Goal: Task Accomplishment & Management: Manage account settings

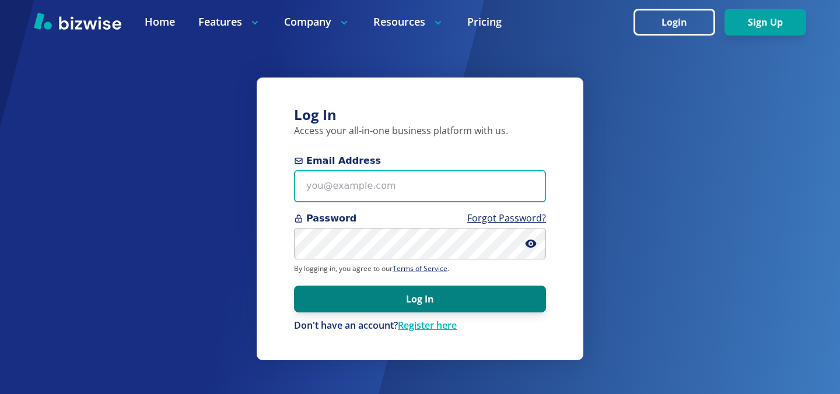
type input "[EMAIL_ADDRESS][DOMAIN_NAME]"
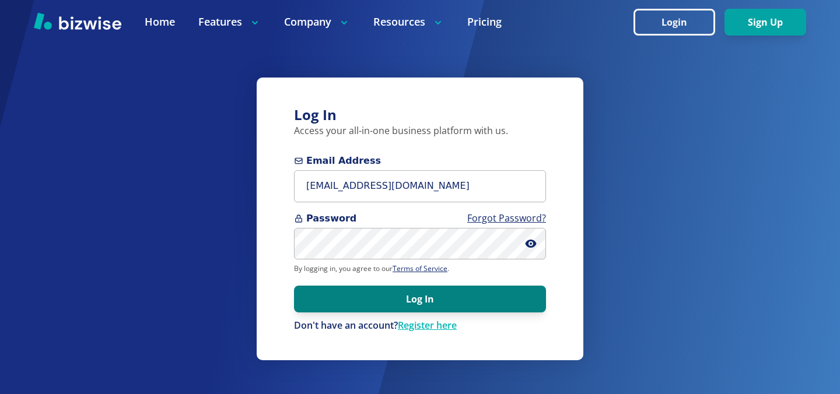
click at [392, 296] on button "Log In" at bounding box center [420, 299] width 252 height 27
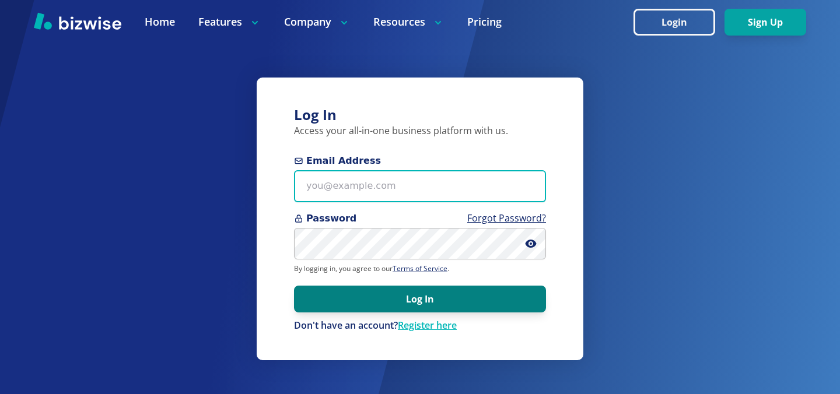
type input "[EMAIL_ADDRESS][DOMAIN_NAME]"
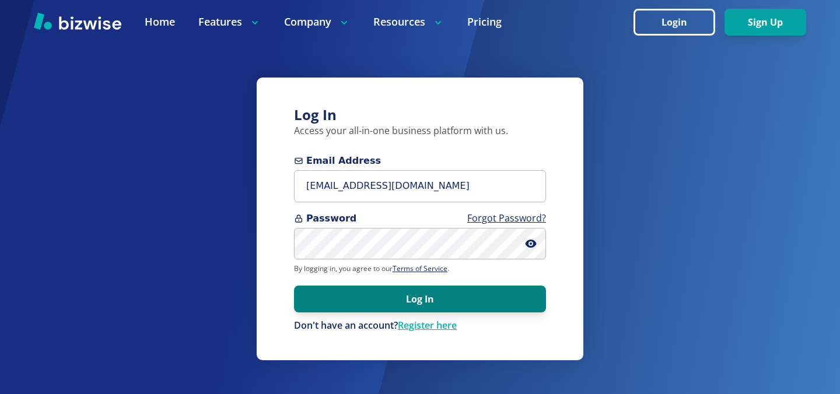
click at [356, 292] on button "Log In" at bounding box center [420, 299] width 252 height 27
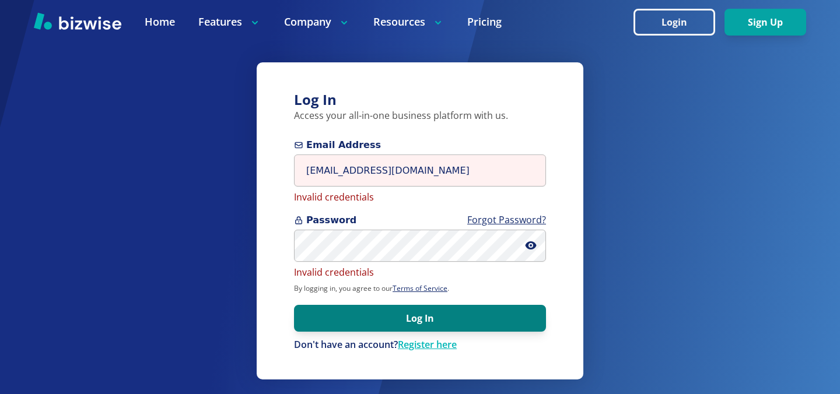
click at [376, 322] on button "Log In" at bounding box center [420, 318] width 252 height 27
click at [416, 323] on button "Log In" at bounding box center [420, 318] width 252 height 27
click at [414, 317] on button "Log In" at bounding box center [420, 318] width 252 height 27
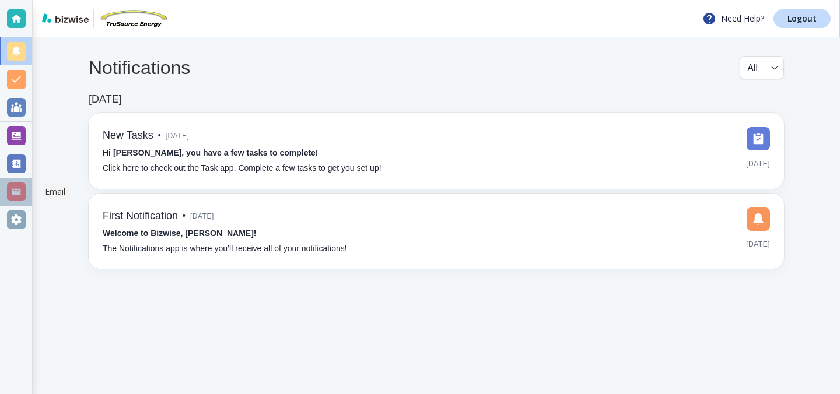
click at [17, 185] on div at bounding box center [16, 192] width 19 height 19
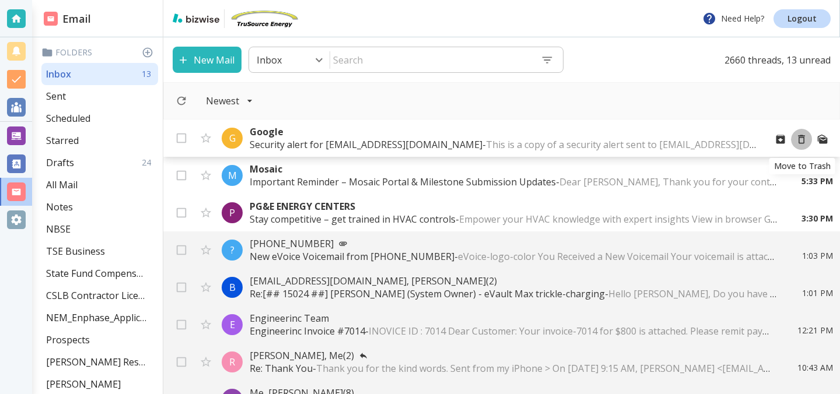
click at [799, 141] on icon "Move to Trash" at bounding box center [801, 139] width 7 height 9
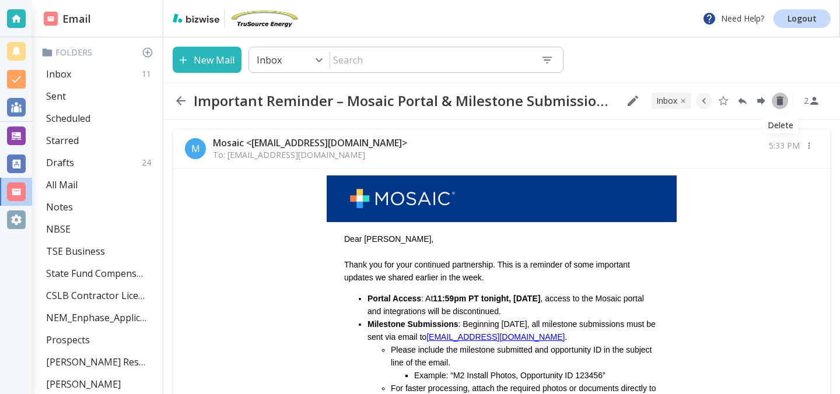
click at [780, 102] on icon "Delete" at bounding box center [779, 101] width 7 height 9
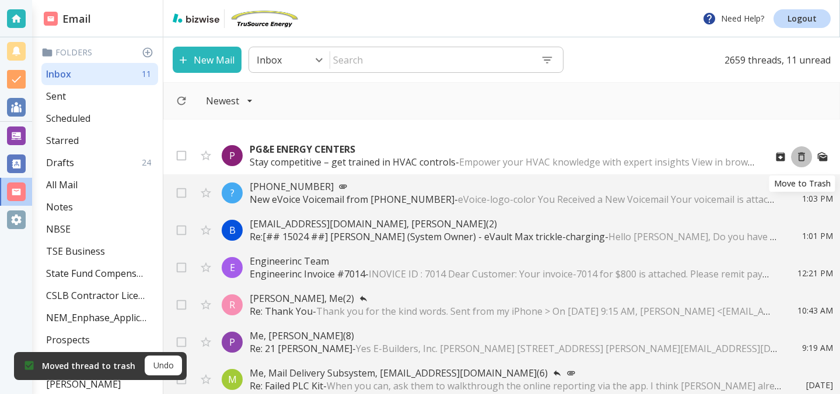
click at [801, 153] on icon "Move to Trash" at bounding box center [801, 157] width 7 height 9
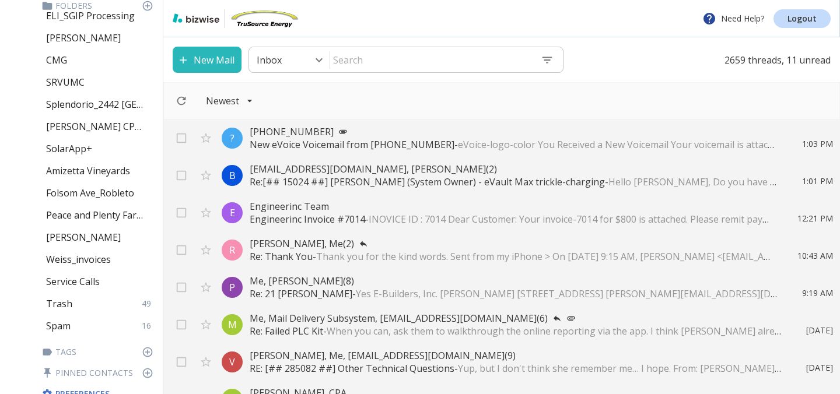
scroll to position [517, 0]
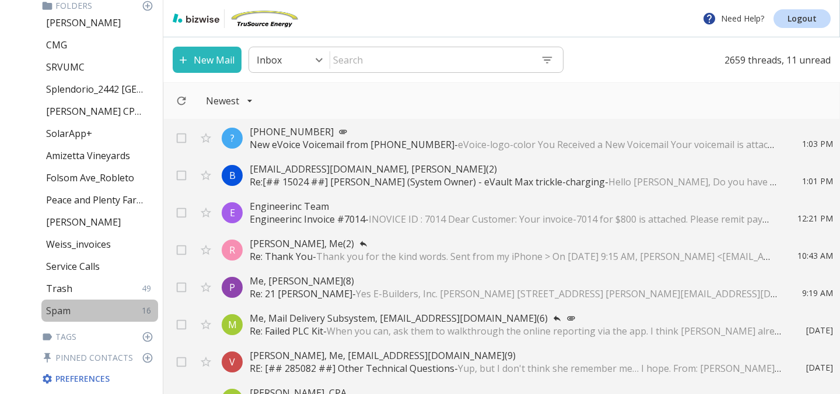
click at [61, 313] on p "Spam" at bounding box center [58, 310] width 24 height 13
type input "48"
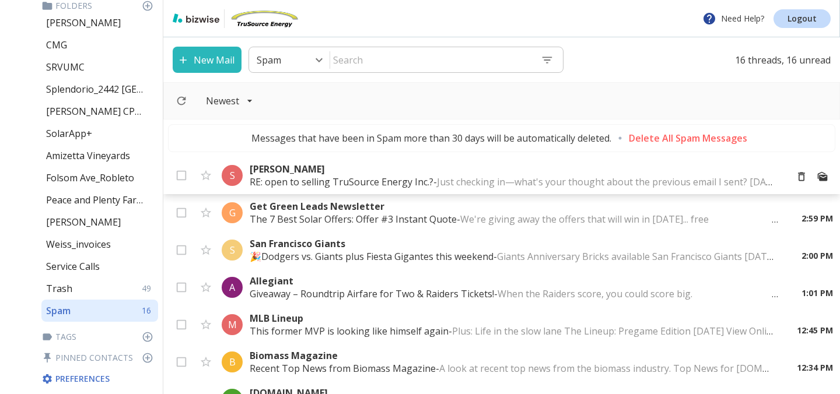
click at [384, 176] on p "RE: open to selling TruSource Energy Inc.? - Just checking in—what's your thoug…" at bounding box center [513, 182] width 527 height 13
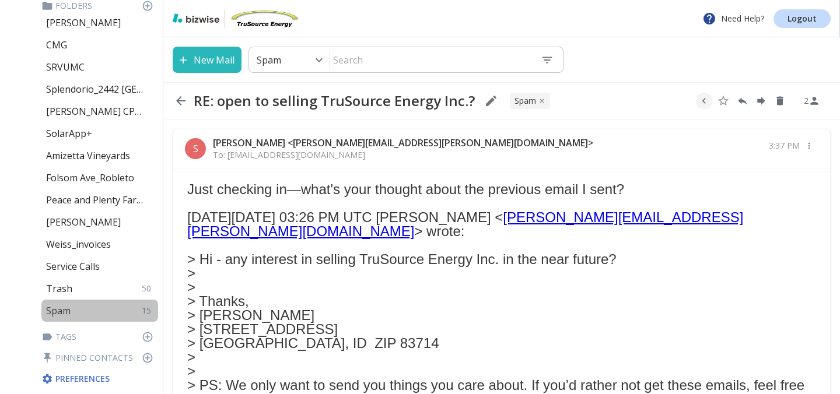
click at [111, 307] on div "Spam 15" at bounding box center [99, 311] width 117 height 22
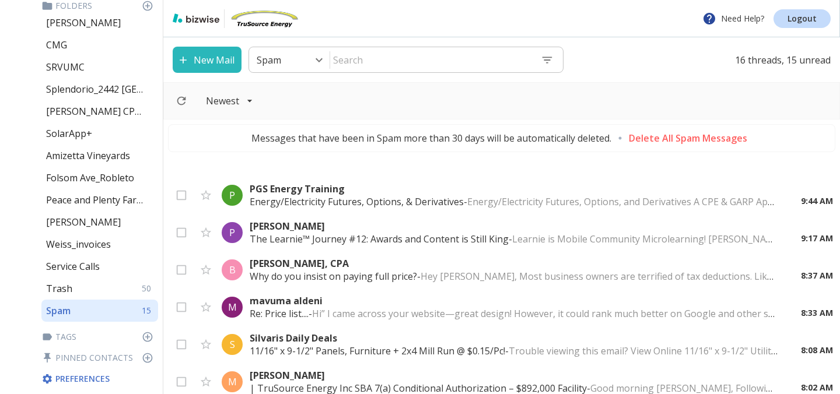
scroll to position [377, 0]
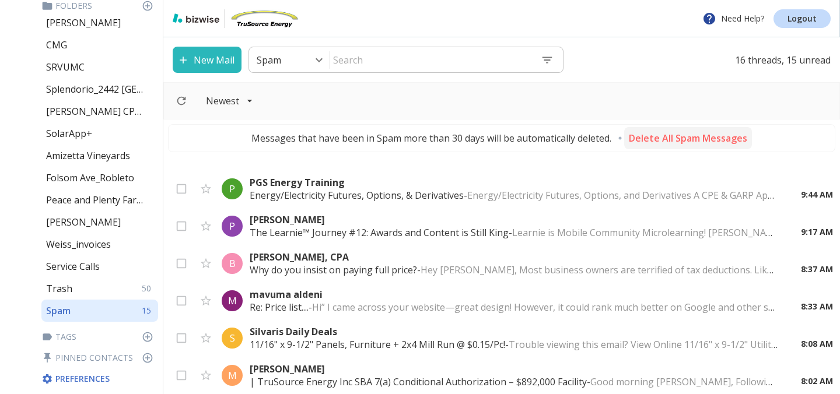
click at [708, 141] on p "Delete All Spam Messages" at bounding box center [688, 138] width 118 height 13
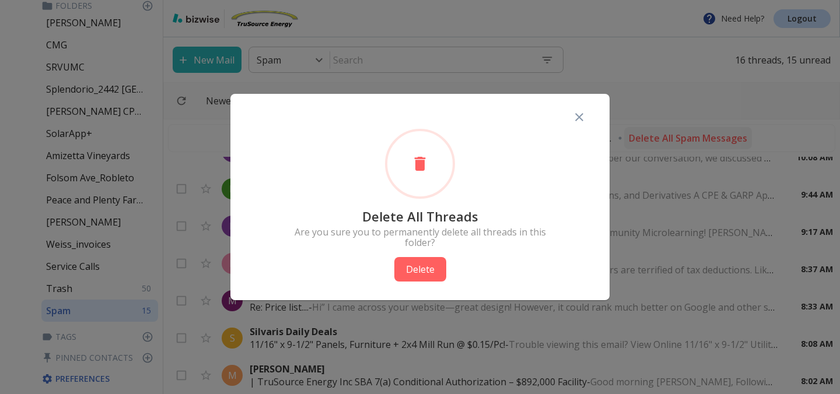
scroll to position [360, 0]
click at [423, 271] on button "Delete" at bounding box center [420, 269] width 52 height 24
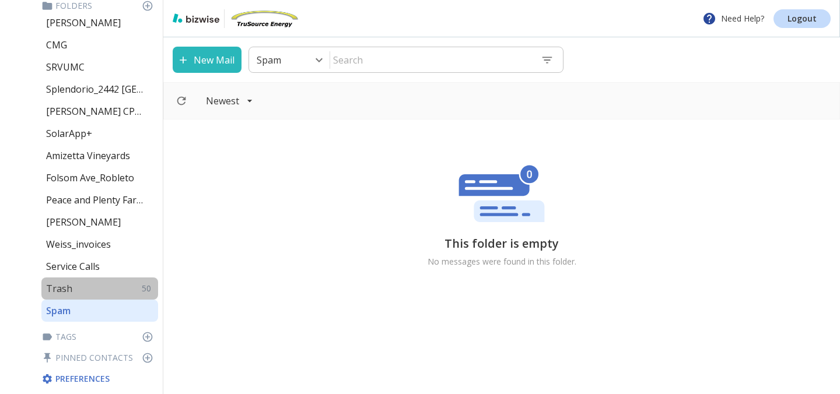
click at [50, 286] on p "Trash" at bounding box center [59, 288] width 26 height 13
type input "47"
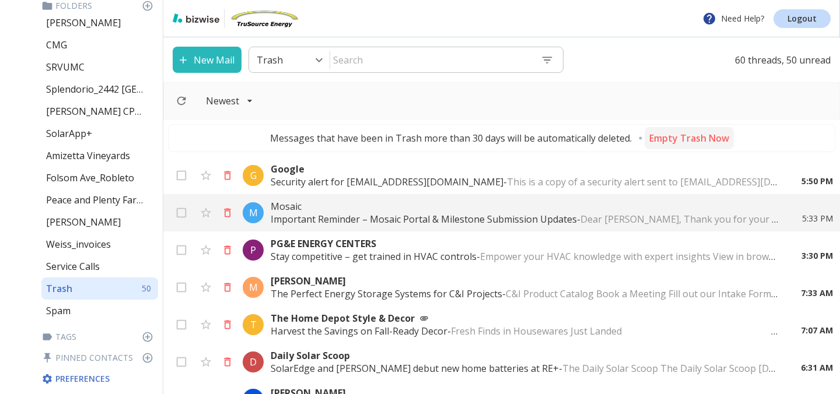
click at [692, 135] on p "Empty Trash Now" at bounding box center [689, 138] width 80 height 13
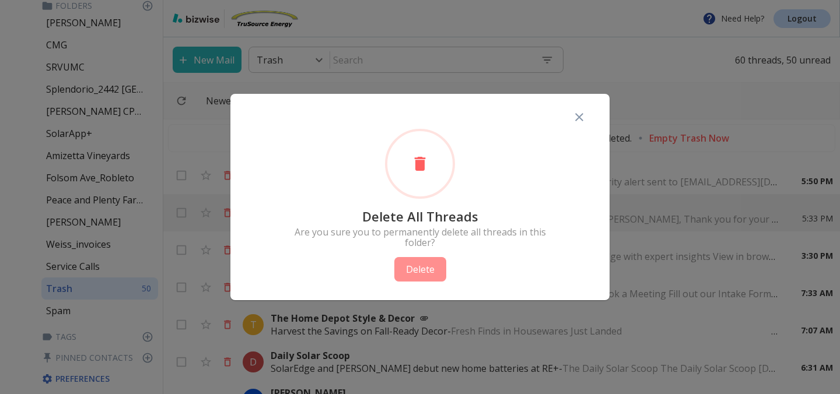
click at [424, 267] on button "Delete" at bounding box center [420, 269] width 52 height 24
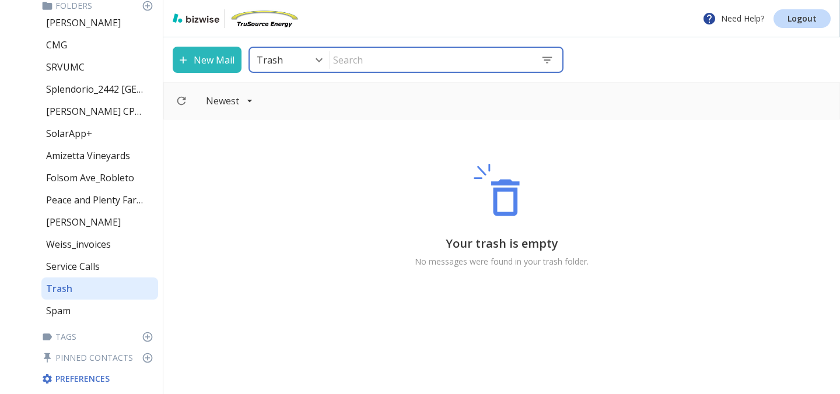
click at [468, 53] on input "text" at bounding box center [430, 60] width 201 height 22
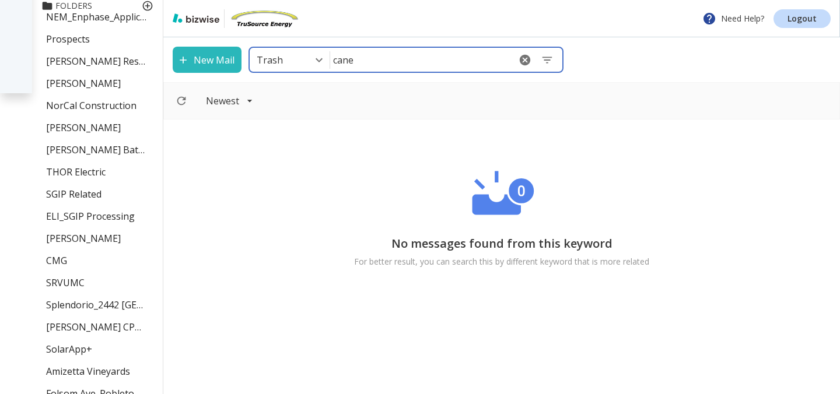
scroll to position [299, 0]
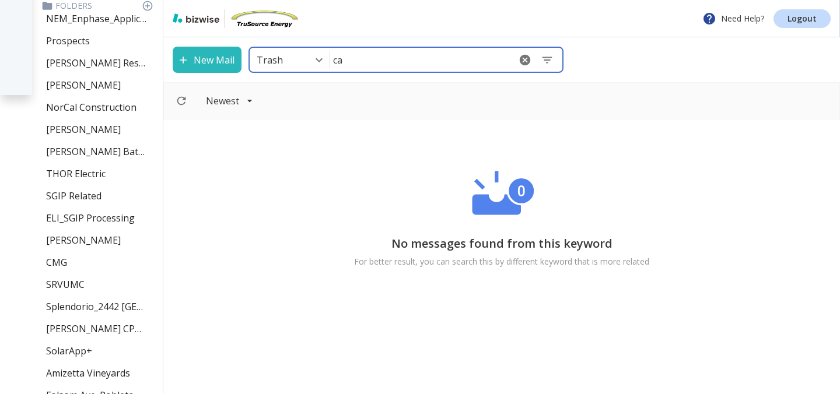
type input "c"
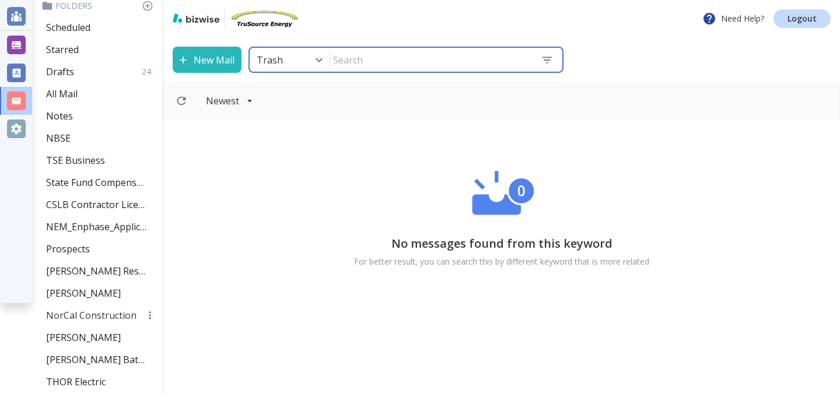
scroll to position [87, 0]
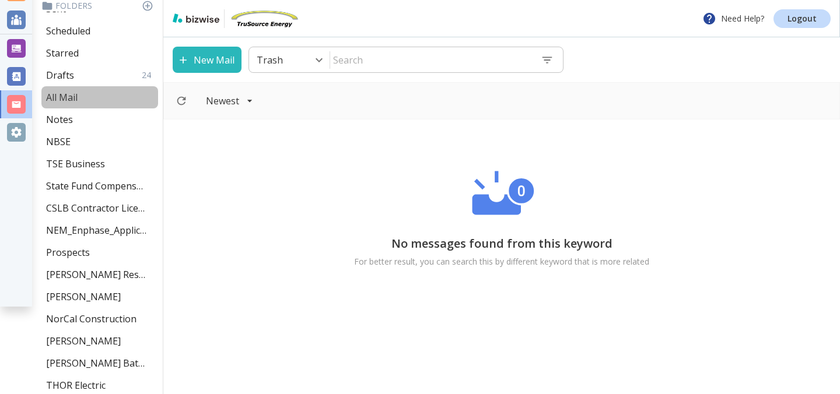
click at [83, 100] on div "All Mail" at bounding box center [99, 97] width 117 height 22
type input "5"
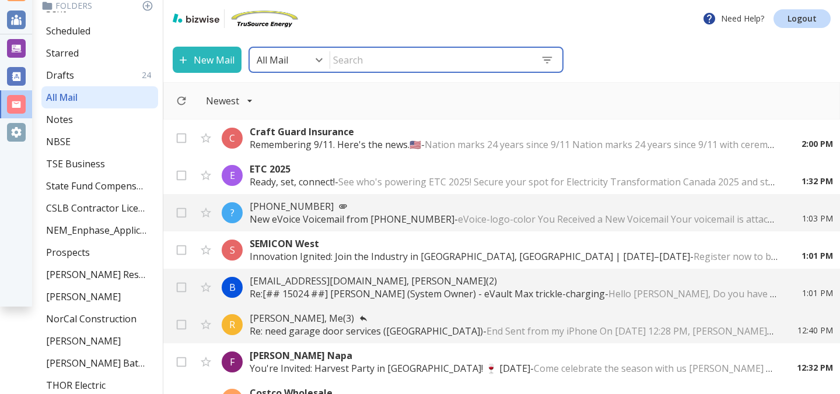
click at [366, 61] on input "text" at bounding box center [430, 60] width 201 height 22
type input "engynte"
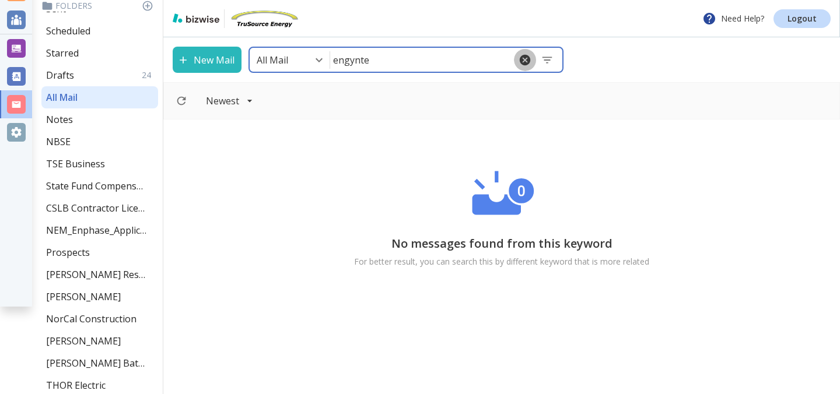
click at [524, 61] on icon "button" at bounding box center [525, 60] width 13 height 13
click at [428, 63] on input "text" at bounding box center [430, 60] width 201 height 22
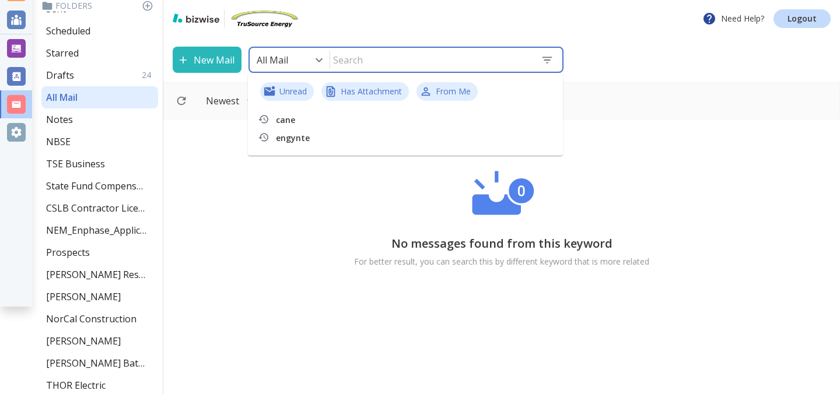
click at [285, 122] on p "cane" at bounding box center [357, 120] width 163 height 13
type input "47"
type input "cane"
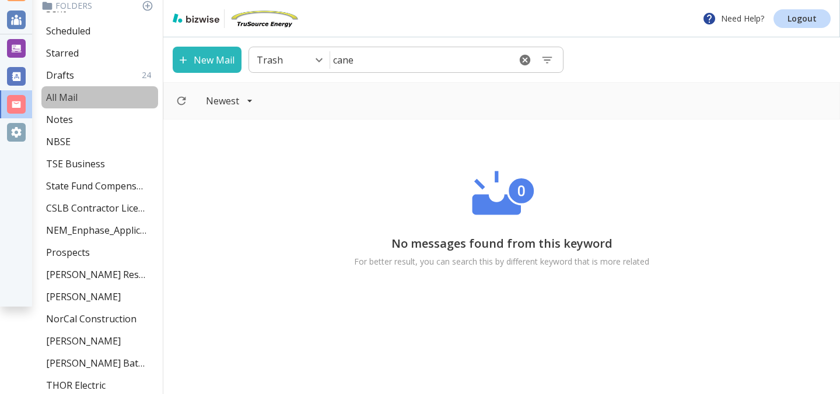
click at [74, 96] on p "All Mail" at bounding box center [61, 97] width 31 height 13
type input "5"
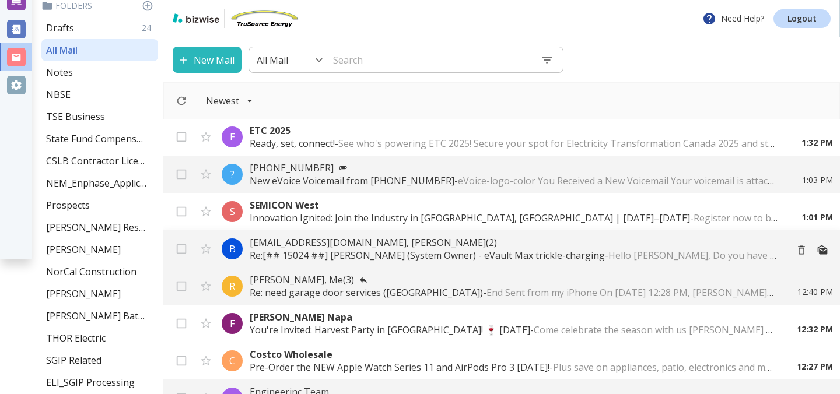
scroll to position [68, 0]
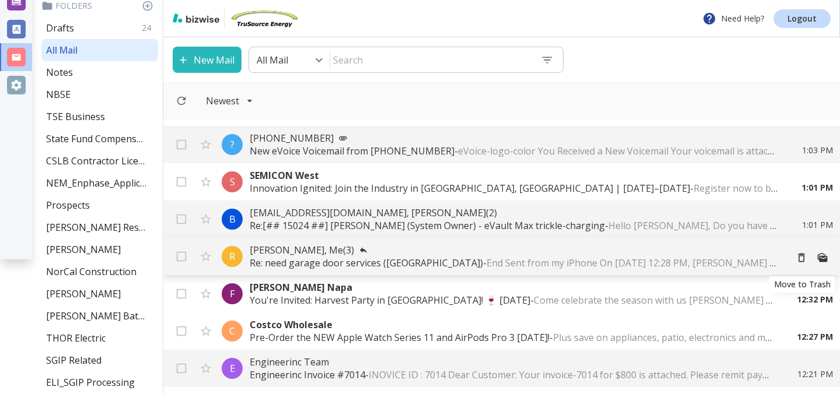
click at [801, 256] on icon "Move to Trash" at bounding box center [801, 258] width 7 height 9
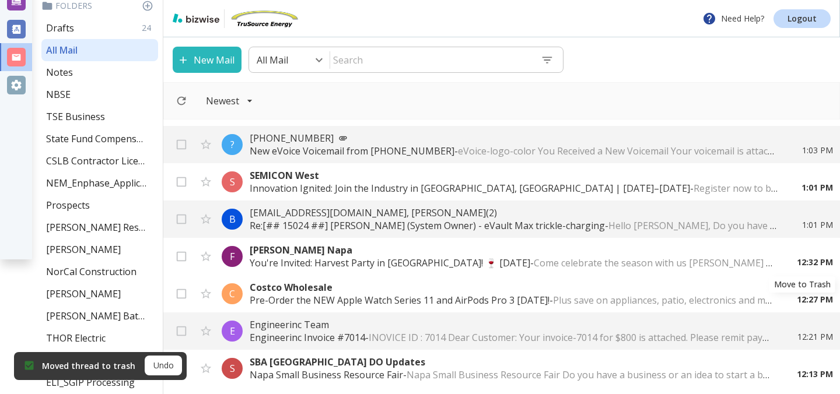
click at [0, 0] on icon "Move to Trash" at bounding box center [0, 0] width 0 height 0
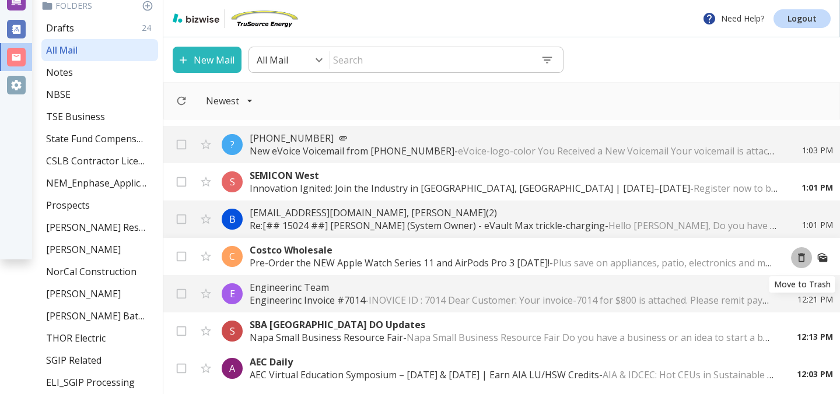
click at [801, 255] on icon "Move to Trash" at bounding box center [801, 258] width 7 height 9
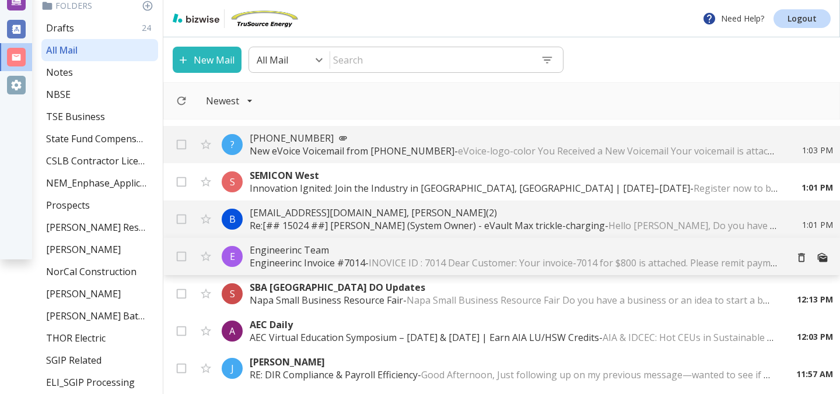
click at [530, 258] on span "INOVICE ID : 7014 Dear Customer: Your invoice-7014 for $800 is attached. Please…" at bounding box center [793, 263] width 849 height 13
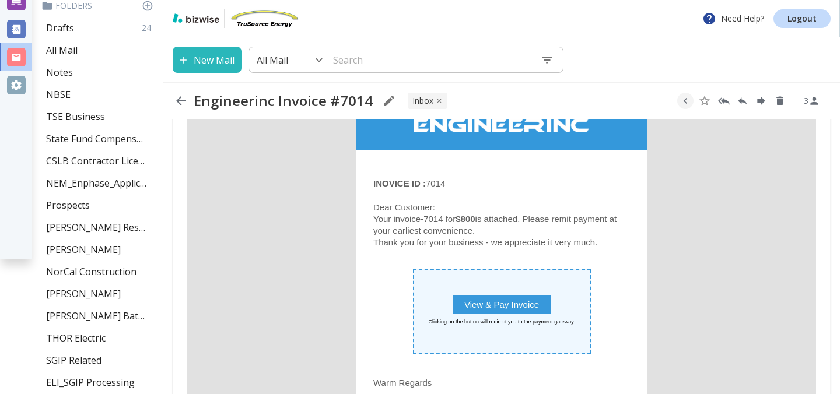
scroll to position [99, 0]
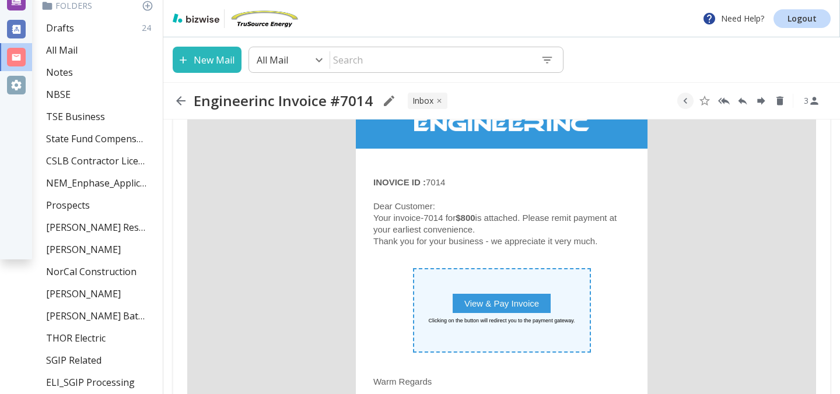
click at [524, 309] on span "View & Pay Invoice" at bounding box center [502, 303] width 98 height 19
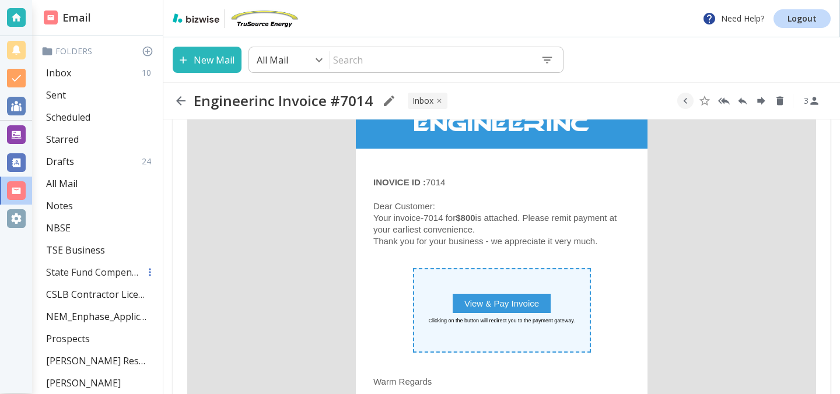
scroll to position [0, 0]
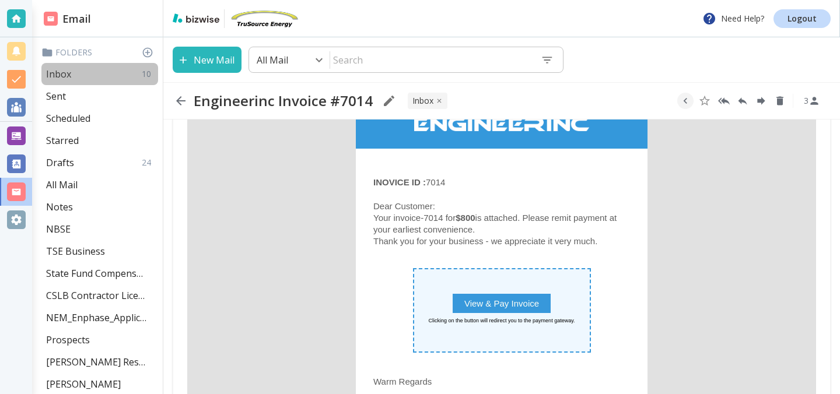
click at [75, 66] on div "Inbox 10" at bounding box center [99, 74] width 117 height 22
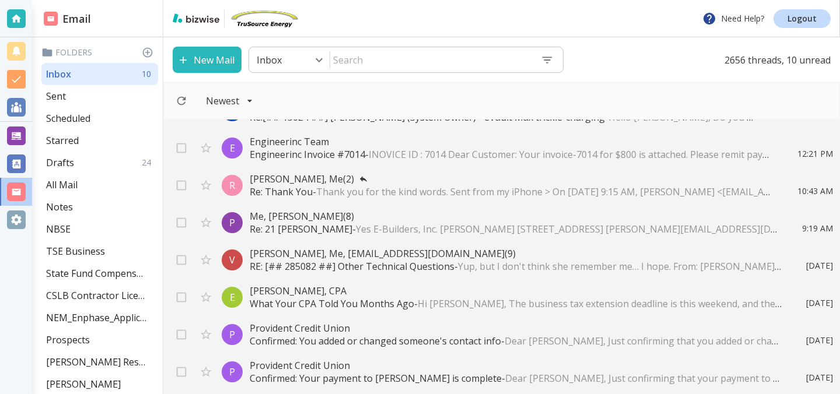
scroll to position [64, 0]
click at [545, 194] on span "Thank you for the kind words. Sent from my iPhone > On Sep 11, 2025, at 9:15 AM…" at bounding box center [764, 193] width 897 height 13
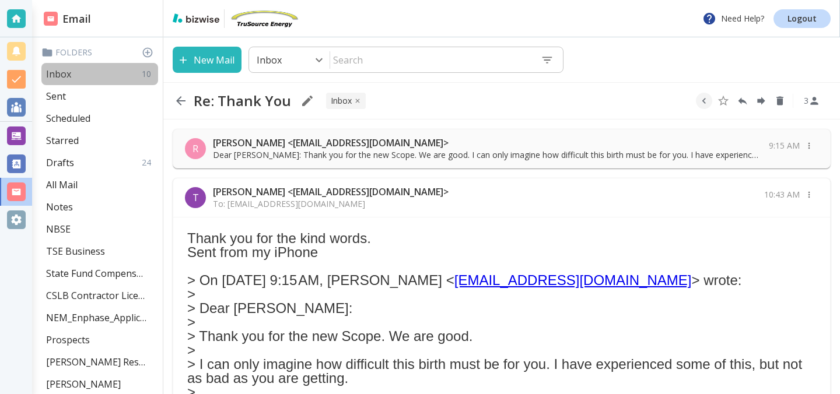
click at [97, 78] on div "Inbox 10" at bounding box center [99, 74] width 117 height 22
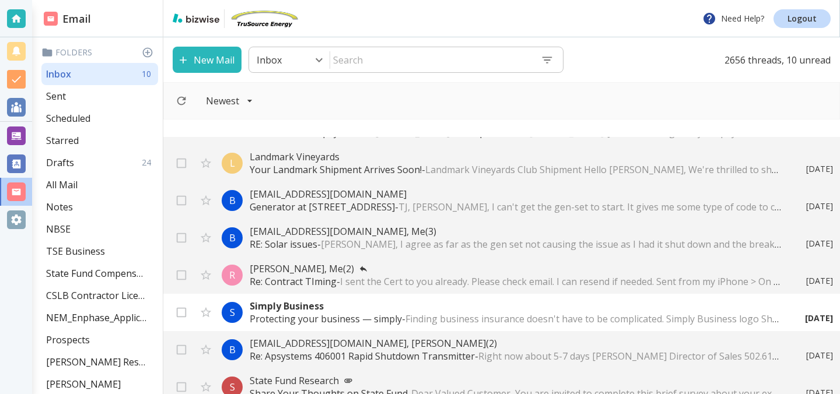
scroll to position [332, 0]
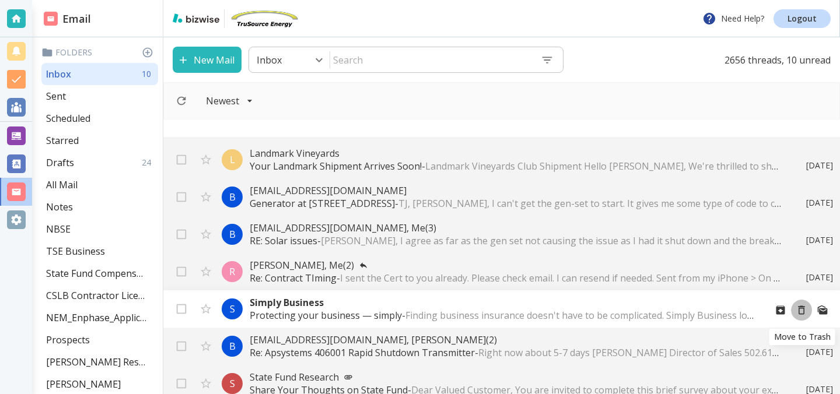
click at [800, 308] on icon "Move to Trash" at bounding box center [801, 310] width 7 height 9
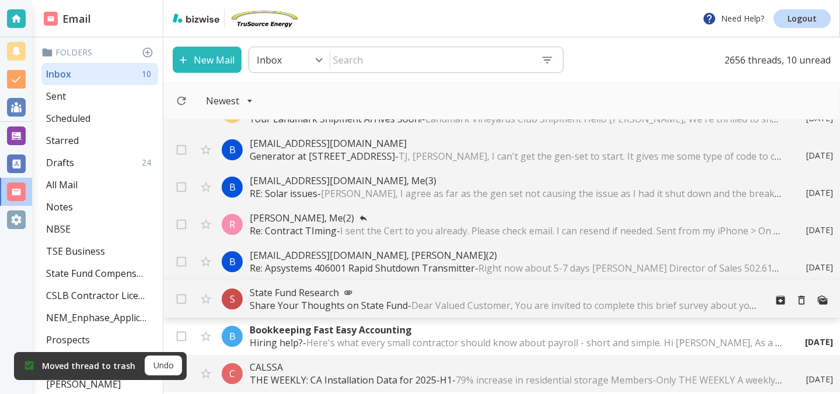
scroll to position [365, 0]
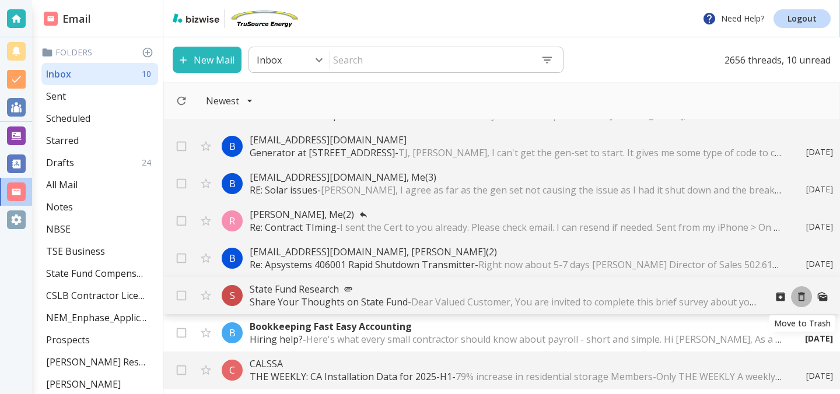
click at [803, 293] on icon "Move to Trash" at bounding box center [801, 297] width 7 height 9
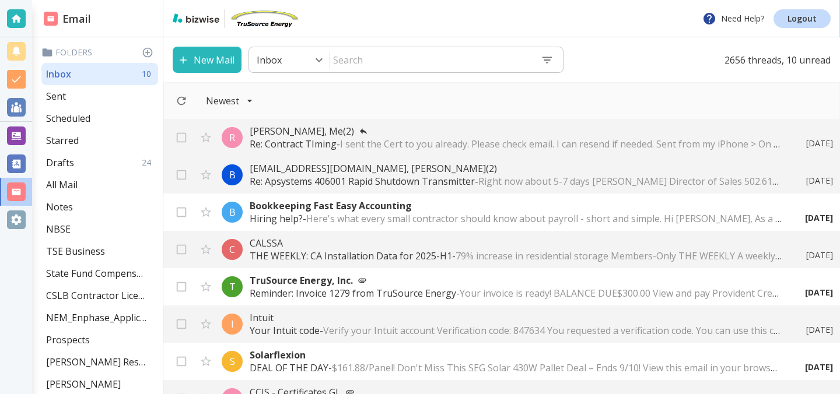
scroll to position [449, 0]
click at [577, 283] on p "TruSource Energy, Inc." at bounding box center [503, 280] width 506 height 13
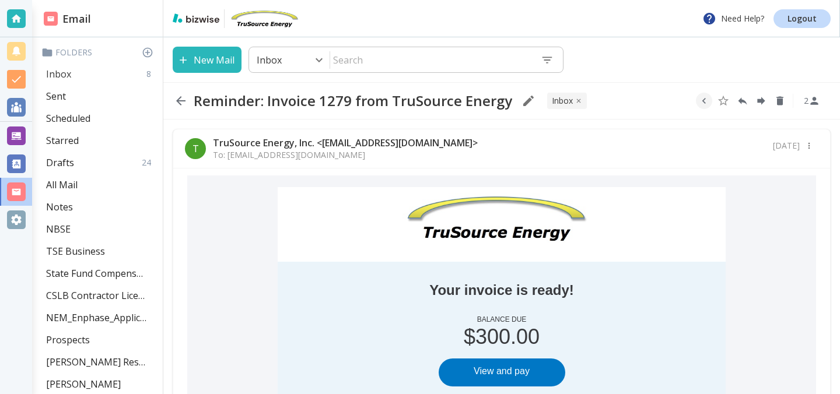
click at [127, 76] on div "Inbox 8" at bounding box center [99, 74] width 117 height 22
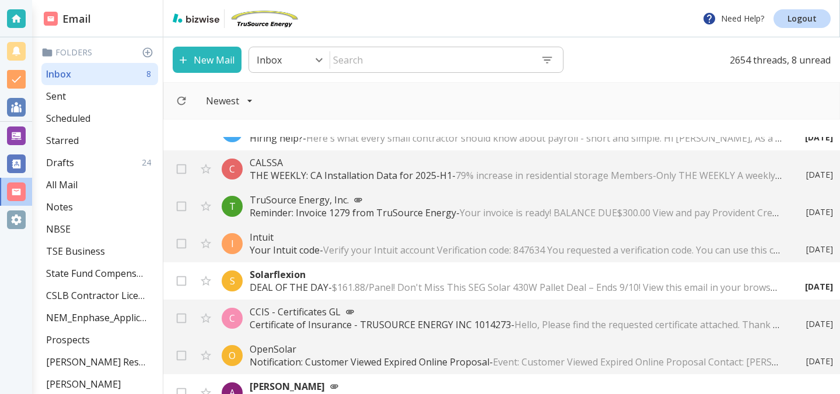
scroll to position [549, 0]
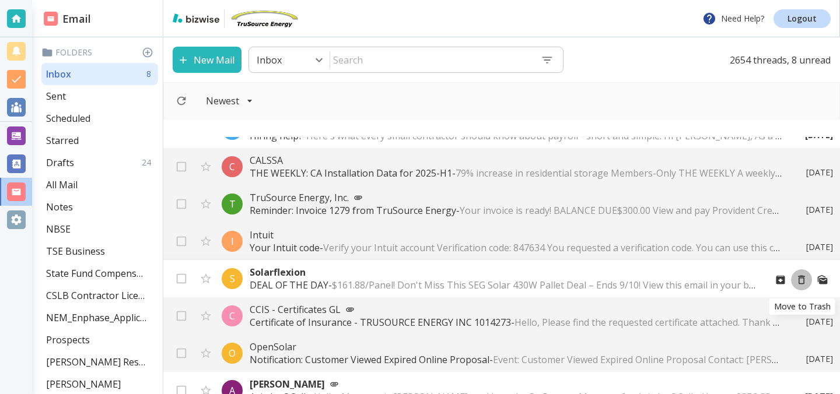
click at [803, 281] on icon "Move to Trash" at bounding box center [802, 280] width 12 height 12
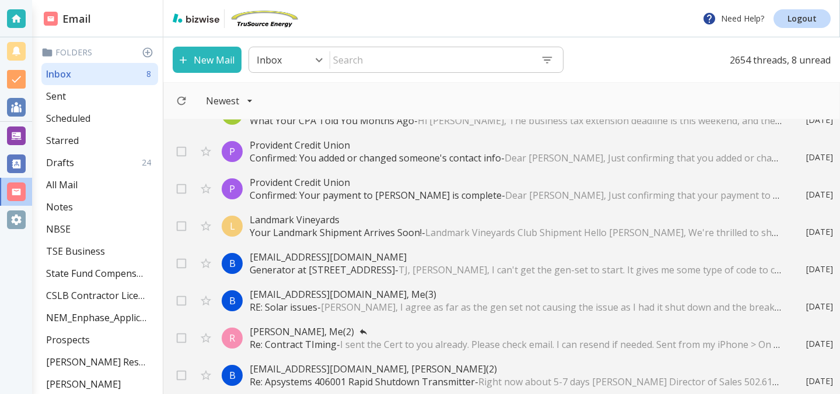
scroll to position [0, 0]
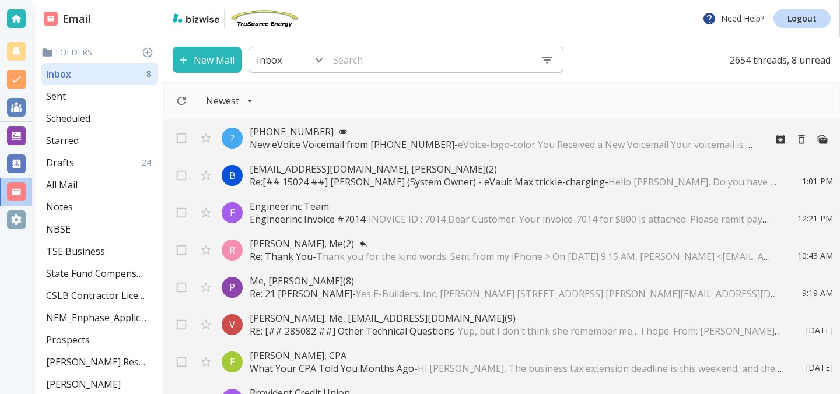
click at [534, 136] on p "+469-689-7601" at bounding box center [503, 131] width 506 height 13
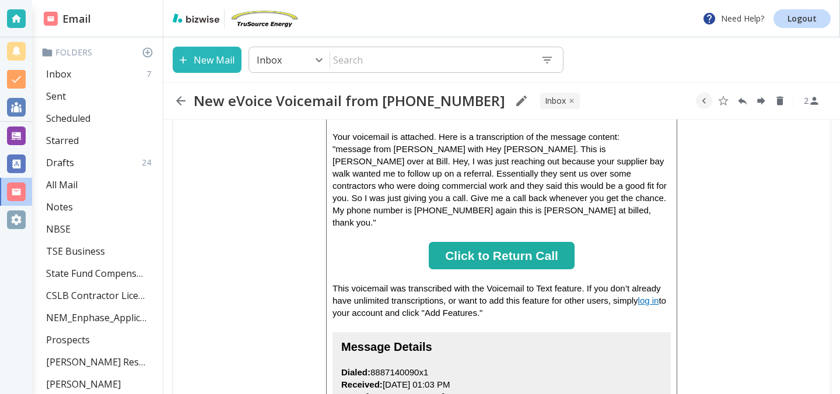
scroll to position [141, 0]
